Goal: Task Accomplishment & Management: Manage account settings

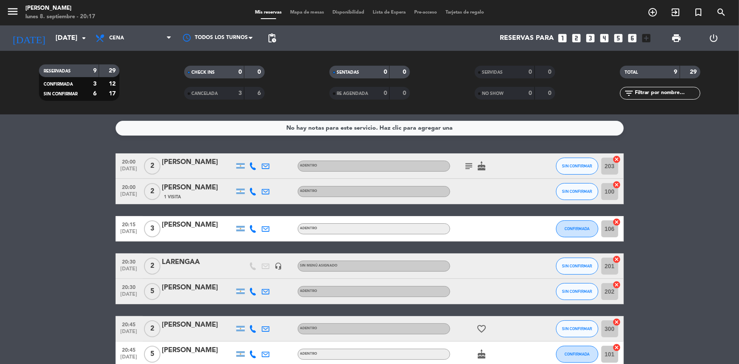
click at [465, 165] on icon "subject" at bounding box center [469, 166] width 10 height 10
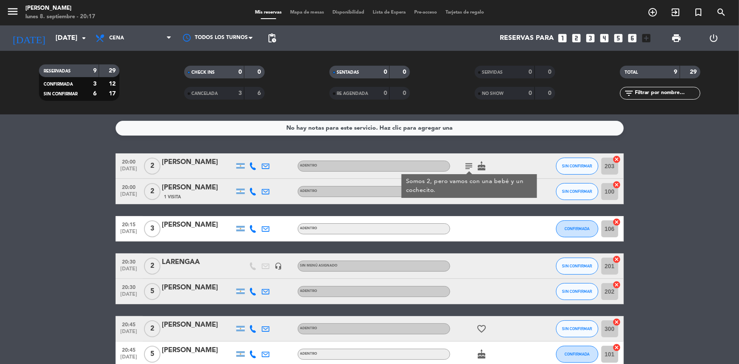
click at [480, 163] on icon "cake" at bounding box center [482, 166] width 10 height 10
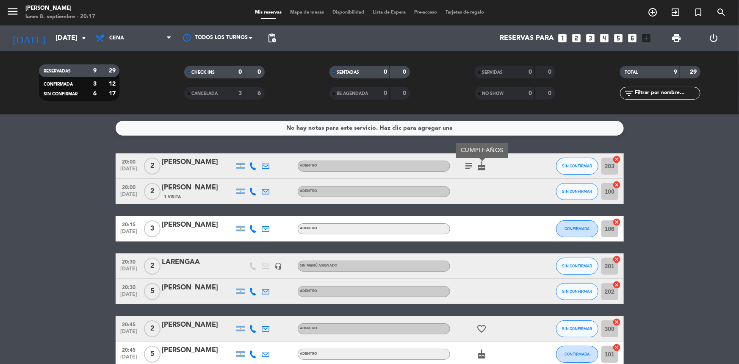
click at [700, 220] on bookings-row "20:00 [DATE] 2 [PERSON_NAME] ADENTRO subject cake CUMPLEAÑOS SIN CONFIRMAR 203 …" at bounding box center [369, 291] width 739 height 276
click at [255, 167] on icon at bounding box center [253, 166] width 8 height 8
click at [247, 152] on span "Copiar" at bounding box center [247, 151] width 18 height 9
click at [689, 220] on bookings-row "20:00 [DATE] 2 [PERSON_NAME] [PHONE_NUMBER] Copiar content_paste | ADENTRO subj…" at bounding box center [369, 291] width 739 height 276
click at [678, 42] on span "print" at bounding box center [676, 38] width 10 height 10
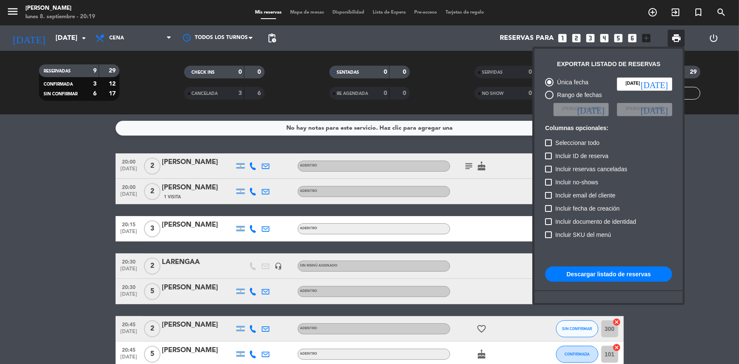
click at [714, 271] on div at bounding box center [369, 182] width 739 height 364
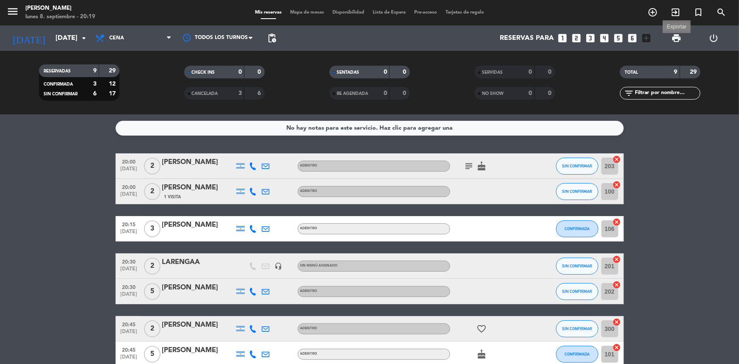
click at [678, 37] on span "print" at bounding box center [676, 38] width 10 height 10
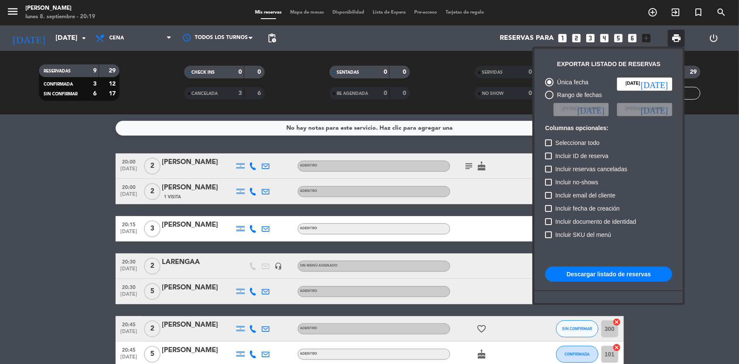
click at [705, 263] on div at bounding box center [369, 182] width 739 height 364
